Goal: Task Accomplishment & Management: Use online tool/utility

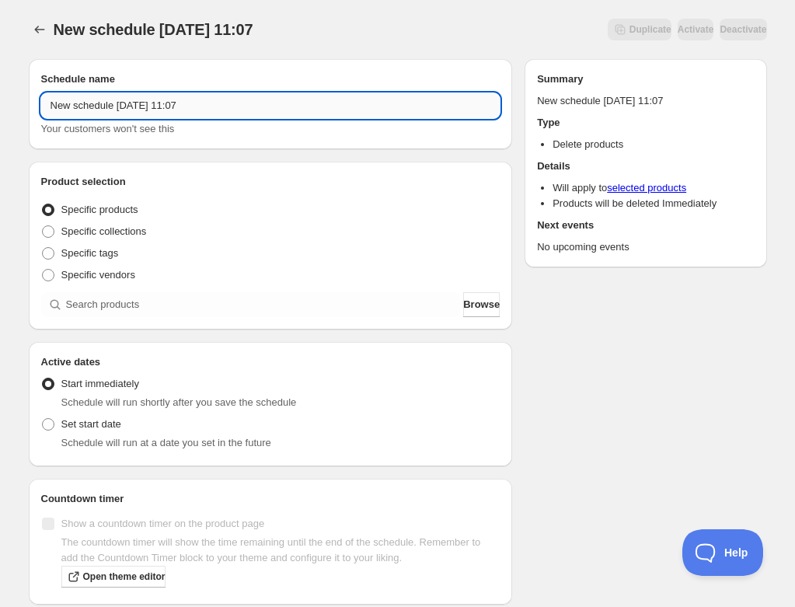
click at [153, 112] on input "New schedule Oct 13 2025 11:07" at bounding box center [271, 105] width 460 height 25
paste input "Thursday, December 18th | 6:00PM-7:30PM | Festive Indoor Centerpiece"
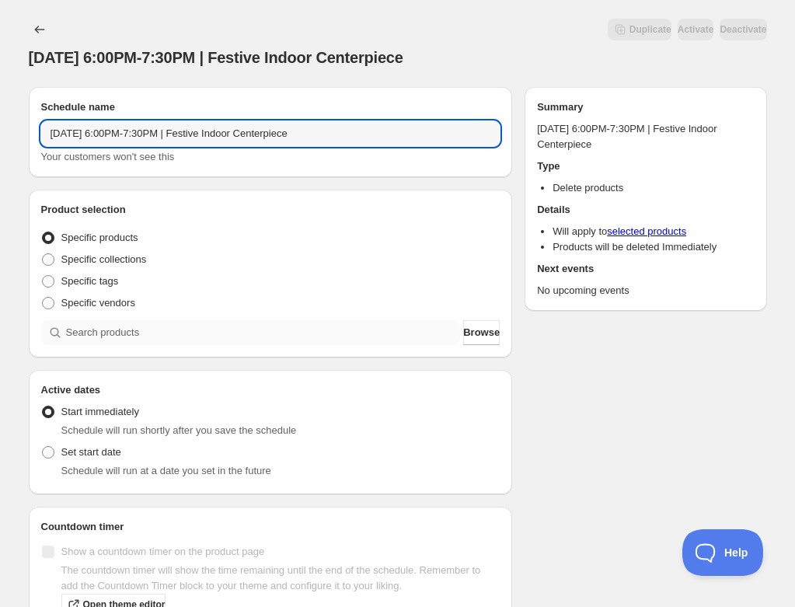
type input "Thursday, December 18th | 6:00PM-7:30PM | Festive Indoor Centerpiece"
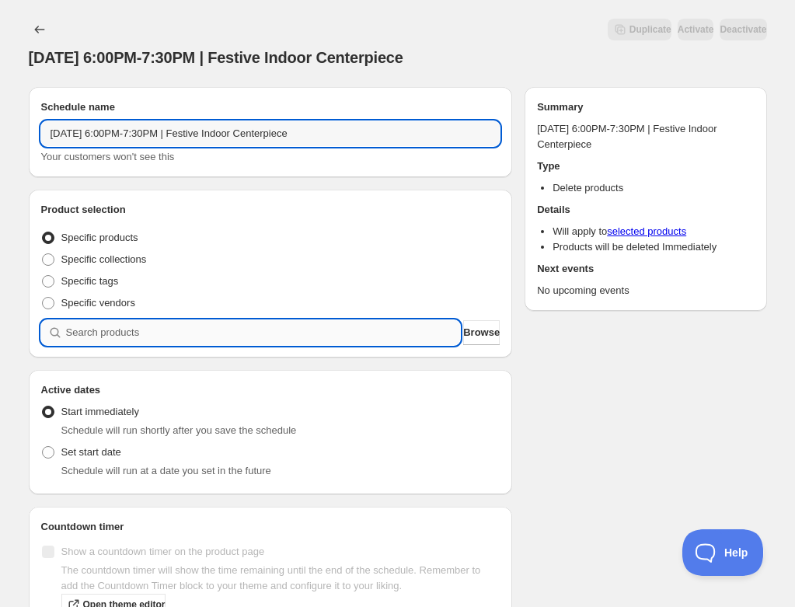
click at [137, 329] on input "search" at bounding box center [263, 332] width 395 height 25
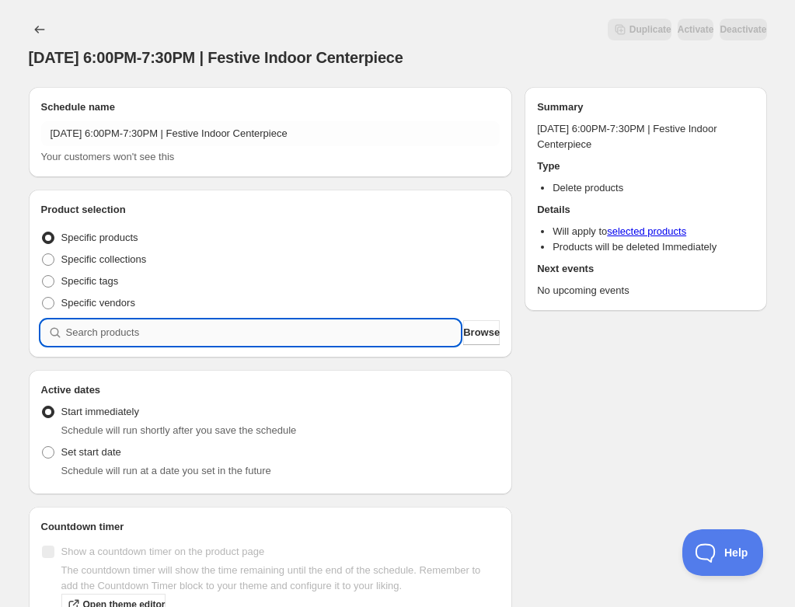
paste input "Thursday, December 18th | 6:00PM-7:30PM | Festive Indoor Centerpiece"
type input "Thursday, December 18th | 6:00PM-7:30PM | Festive Indoor Centerpiece"
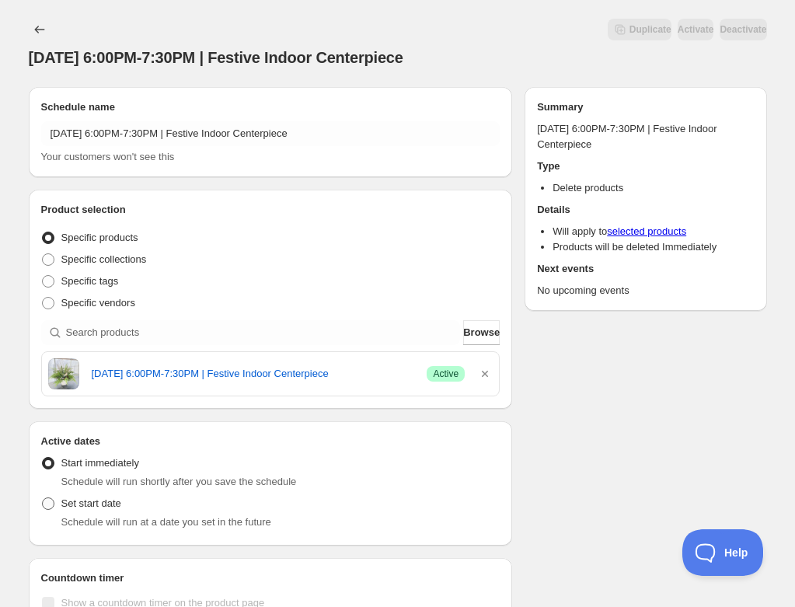
click at [90, 503] on span "Set start date" at bounding box center [91, 504] width 60 height 12
click at [43, 498] on input "Set start date" at bounding box center [42, 498] width 1 height 1
radio input "true"
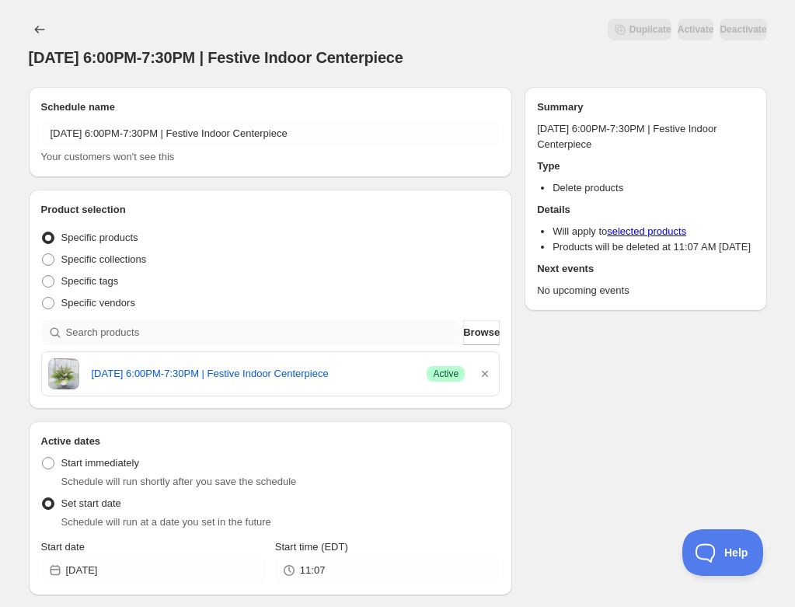
scroll to position [190, 0]
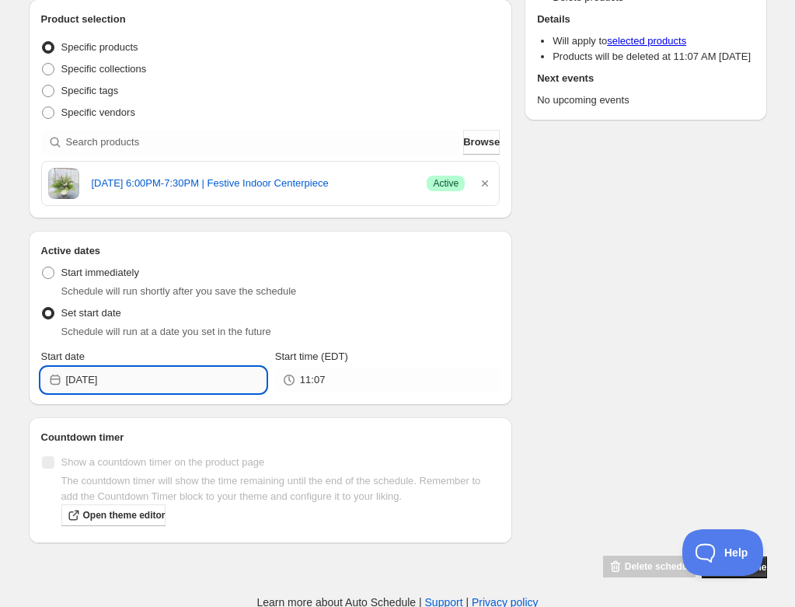
click at [170, 376] on input "2025-10-13" at bounding box center [166, 380] width 200 height 25
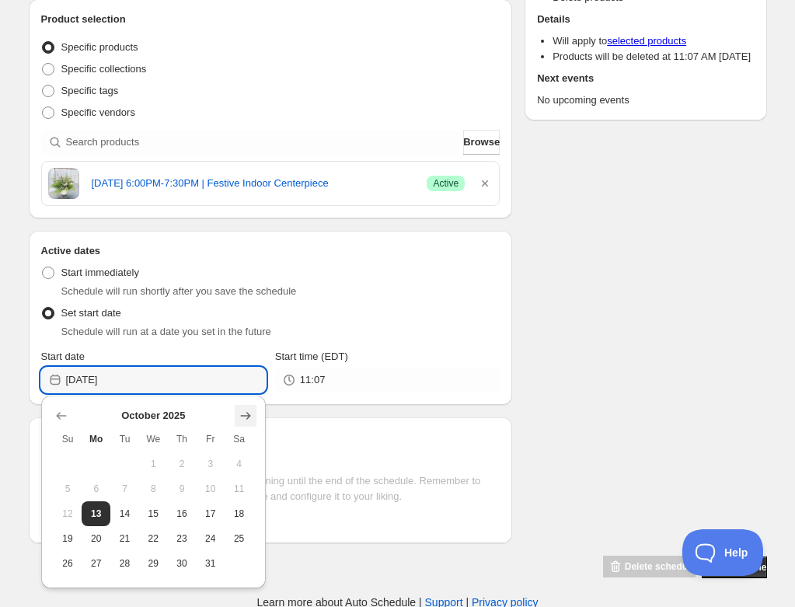
click at [242, 416] on icon "Show next month, November 2025" at bounding box center [246, 416] width 16 height 16
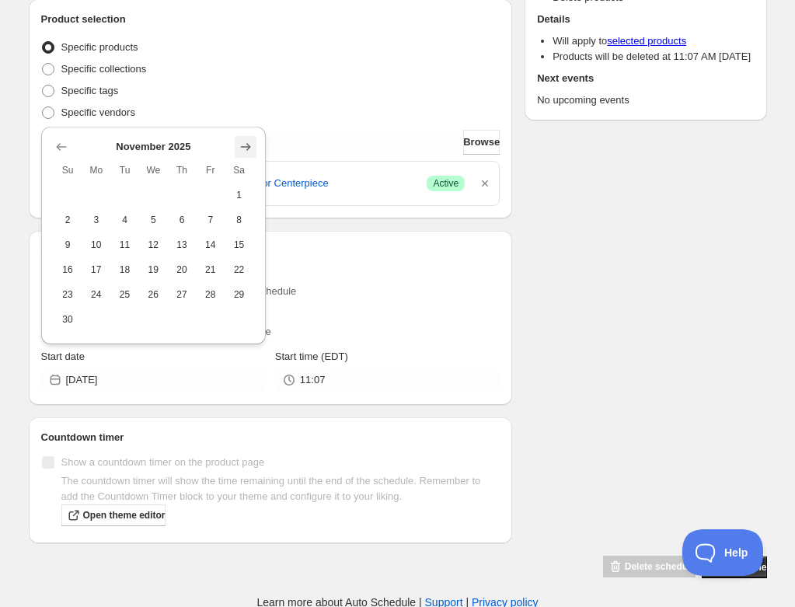
click at [239, 147] on icon "Show next month, December 2025" at bounding box center [246, 147] width 16 height 16
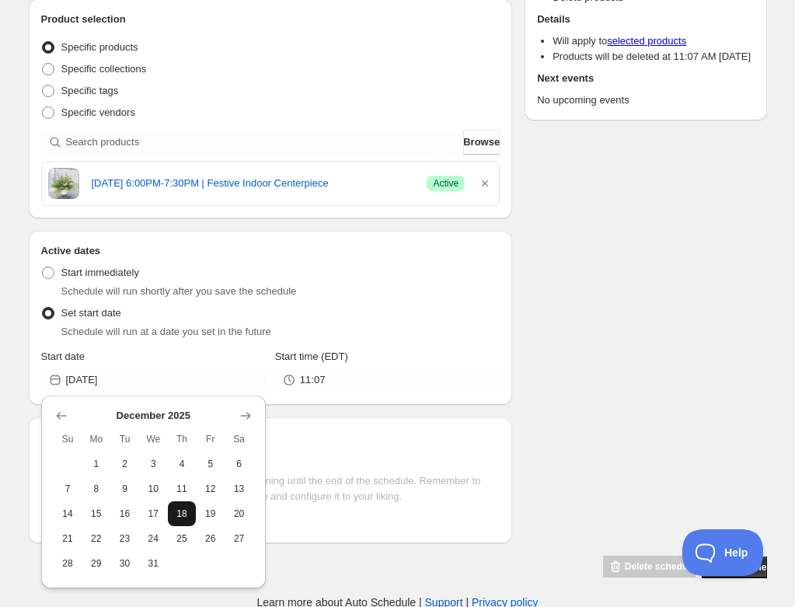
click at [189, 520] on button "18" at bounding box center [182, 514] width 29 height 25
type input "2025-12-18"
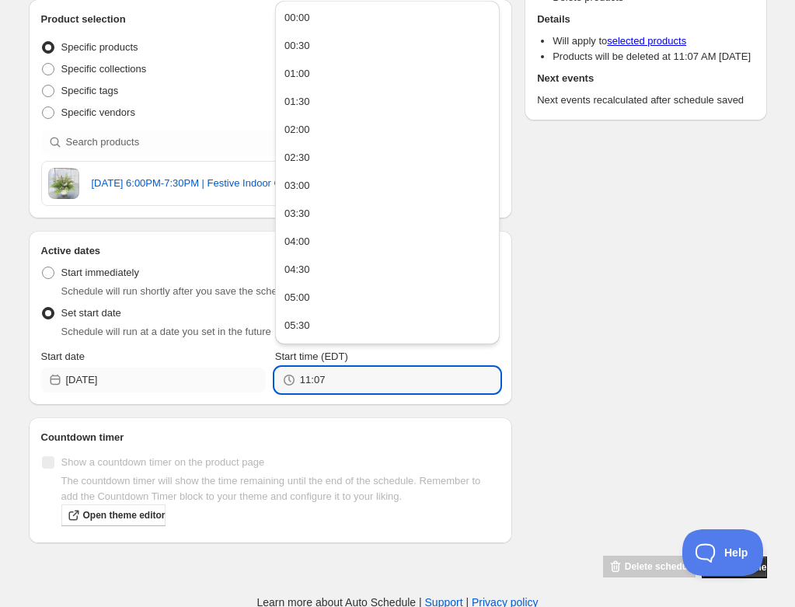
drag, startPoint x: 377, startPoint y: 376, endPoint x: 239, endPoint y: 377, distance: 138.4
click at [239, 377] on div "Start date 2025-12-18 Start time (EDT) 11:07" at bounding box center [271, 371] width 460 height 44
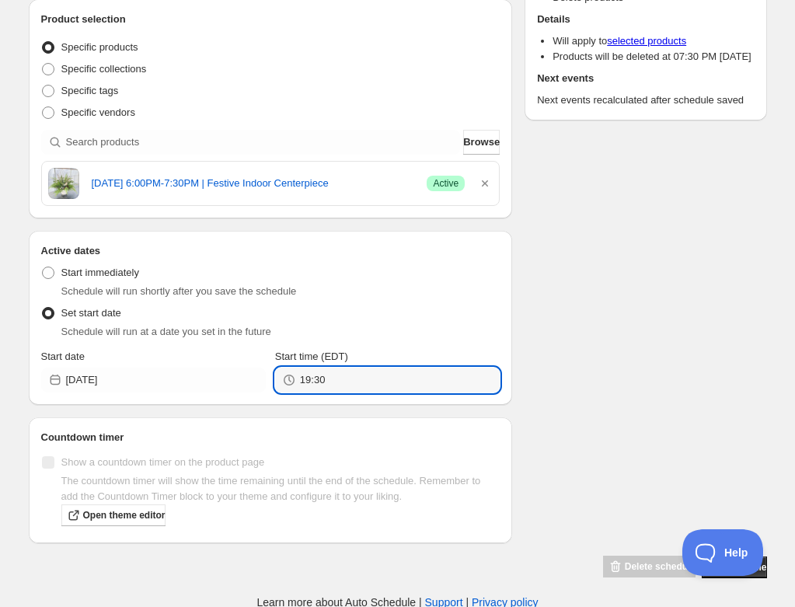
type input "19:30"
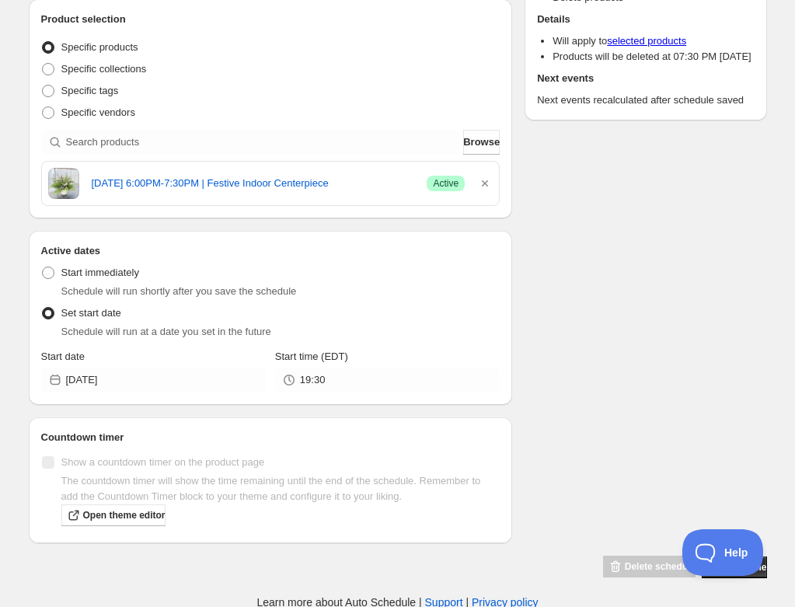
click at [617, 326] on div "Schedule name Thursday, December 18th | 6:00PM-7:30PM | Festive Indoor Centerpi…" at bounding box center [391, 231] width 751 height 695
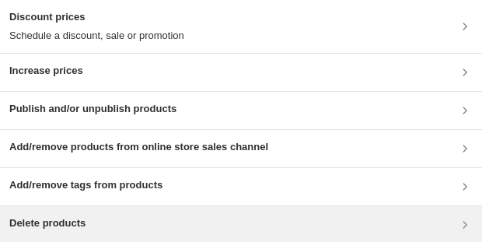
click at [131, 49] on div "Delete products" at bounding box center [240, 224] width 463 height 19
